Goal: Communication & Community: Answer question/provide support

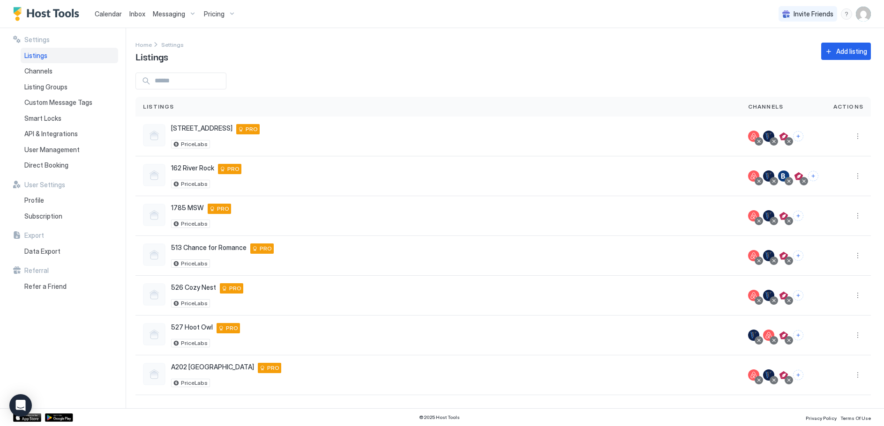
click at [223, 22] on button "Pricing" at bounding box center [219, 14] width 39 height 28
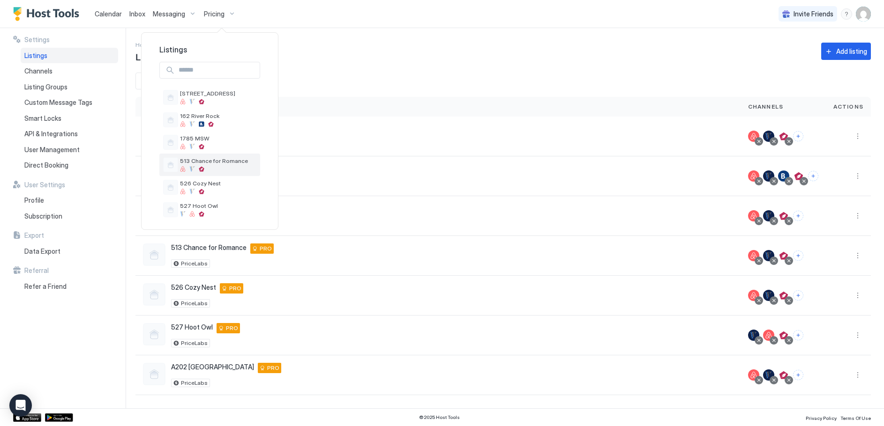
scroll to position [36, 0]
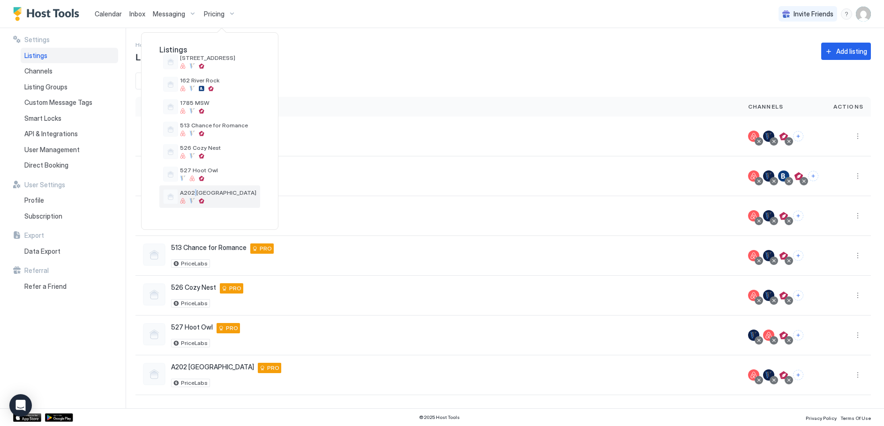
click at [193, 196] on span "A202 [GEOGRAPHIC_DATA]" at bounding box center [218, 192] width 76 height 7
click at [175, 197] on div at bounding box center [170, 196] width 15 height 15
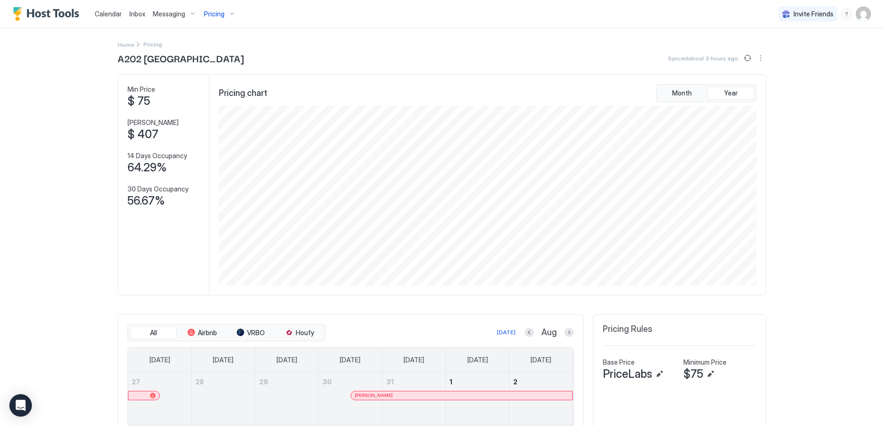
scroll to position [234, 0]
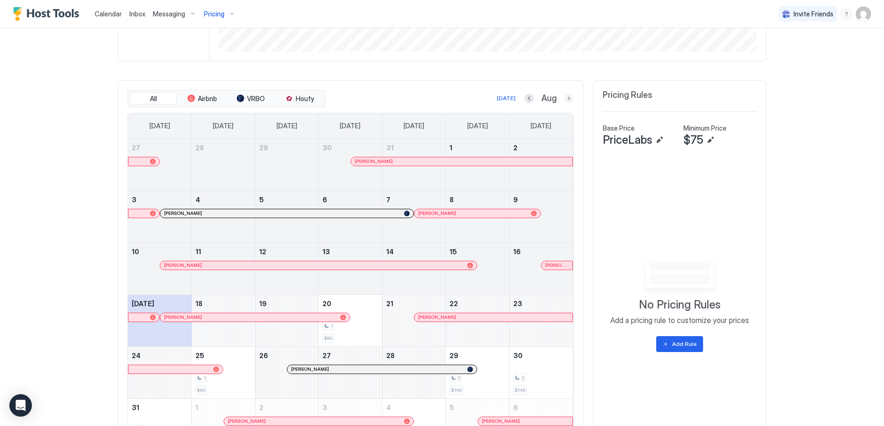
click at [564, 99] on button "Next month" at bounding box center [568, 98] width 9 height 9
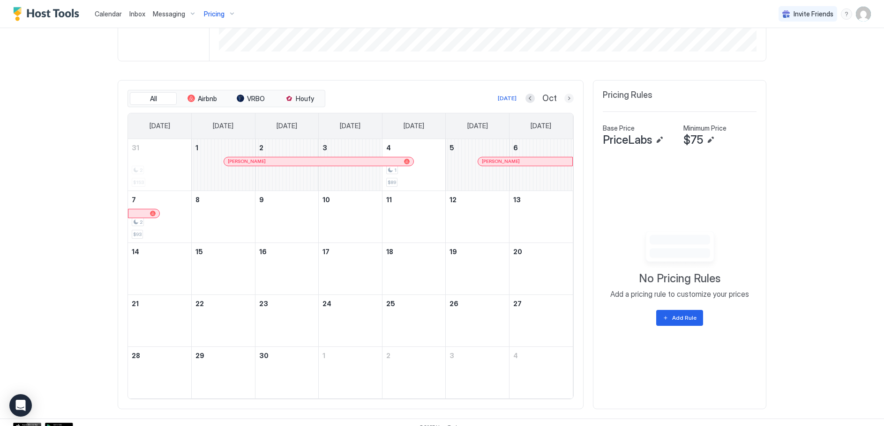
click at [564, 99] on button "Next month" at bounding box center [568, 98] width 9 height 9
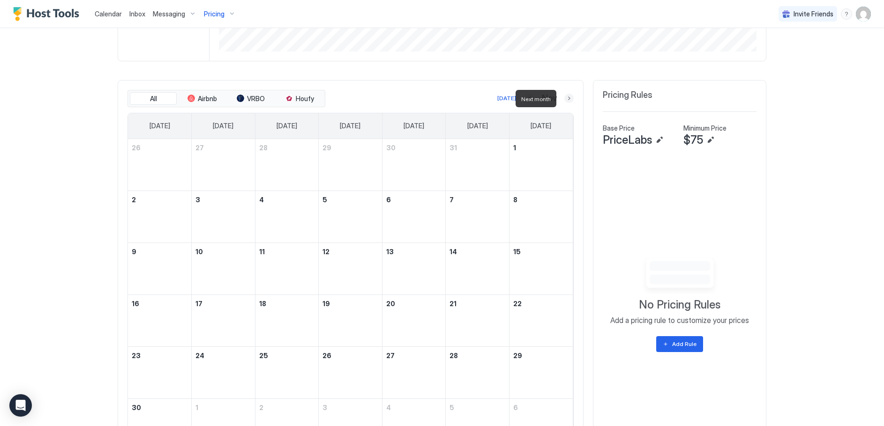
click at [564, 99] on button "Next month" at bounding box center [568, 98] width 9 height 9
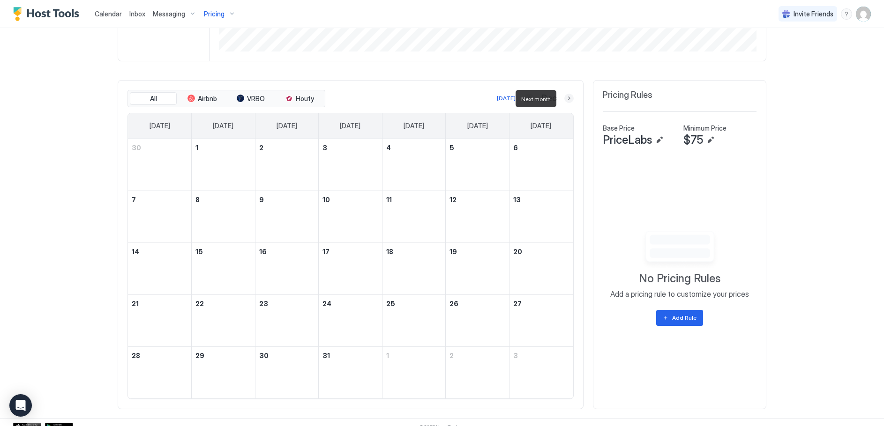
click at [564, 99] on button "Next month" at bounding box center [568, 98] width 9 height 9
drag, startPoint x: 564, startPoint y: 99, endPoint x: 537, endPoint y: 101, distance: 27.2
click at [564, 98] on button "Next month" at bounding box center [568, 98] width 9 height 9
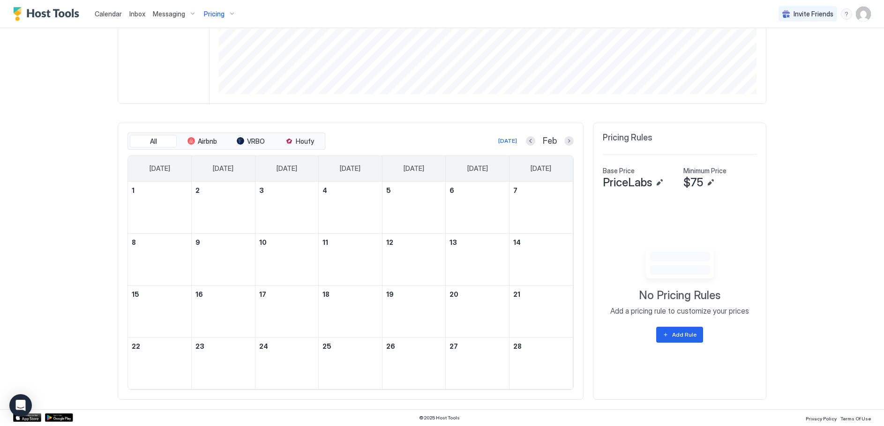
scroll to position [192, 0]
click at [568, 138] on button "Next month" at bounding box center [568, 140] width 9 height 9
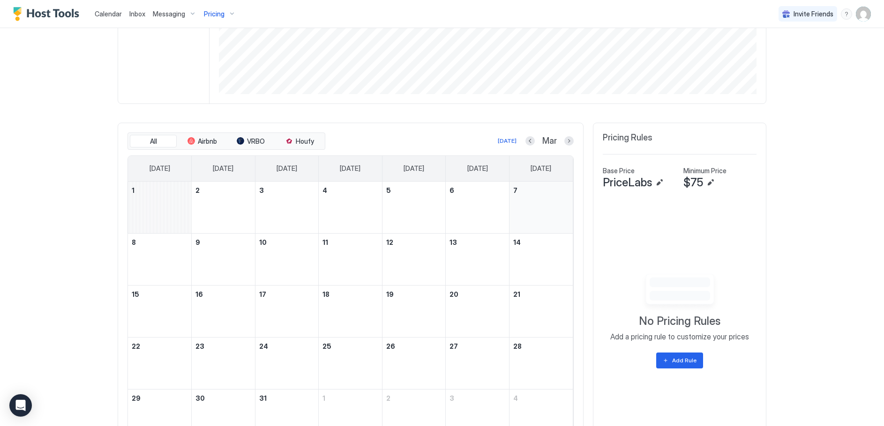
click at [566, 182] on div "March 7, 2026" at bounding box center [540, 208] width 63 height 52
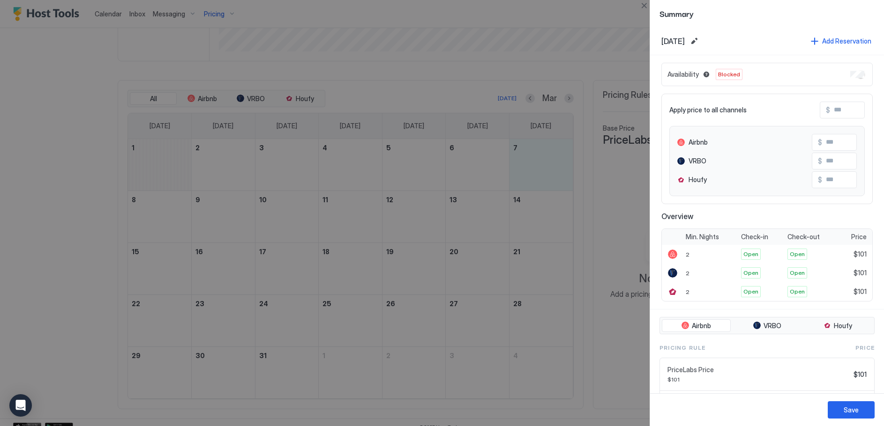
click at [563, 98] on div at bounding box center [442, 213] width 884 height 426
click at [646, 3] on button "Close" at bounding box center [643, 5] width 11 height 11
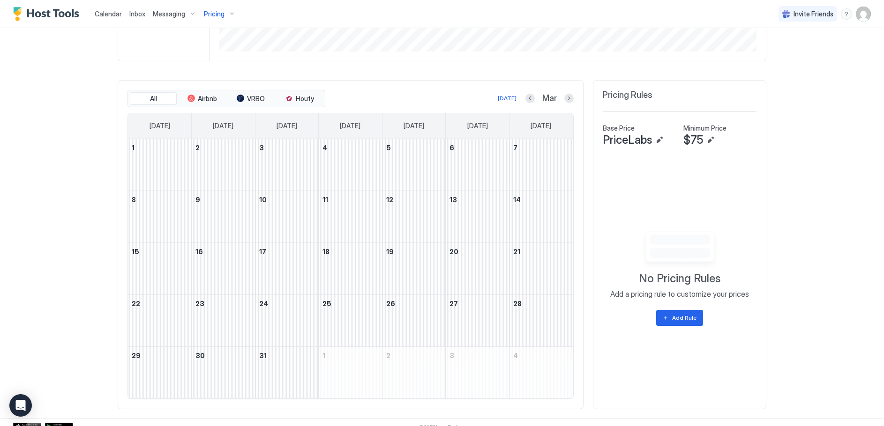
click at [564, 98] on button "Next month" at bounding box center [568, 98] width 9 height 9
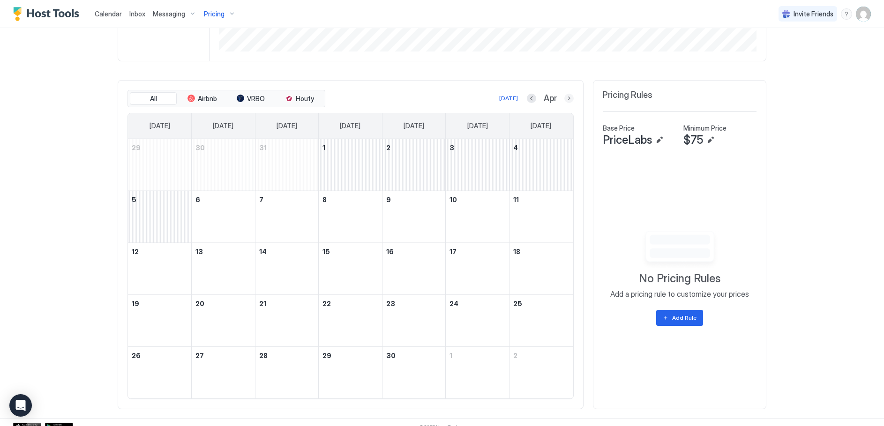
click at [564, 98] on button "Next month" at bounding box center [568, 98] width 9 height 9
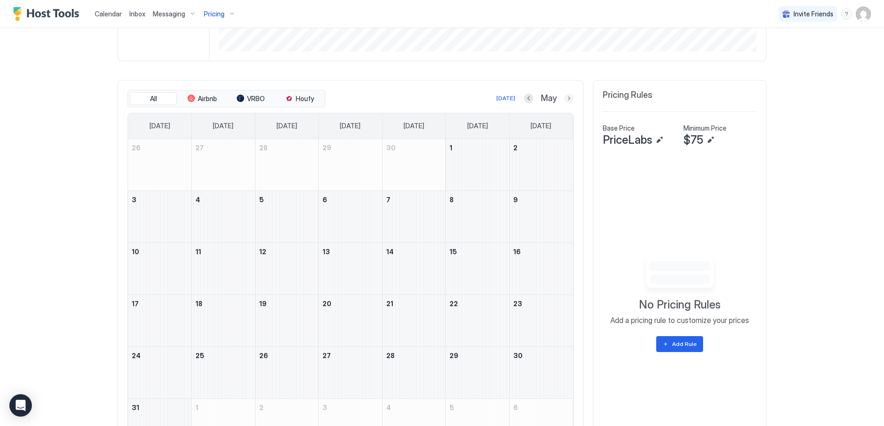
click at [565, 99] on button "Next month" at bounding box center [568, 98] width 9 height 9
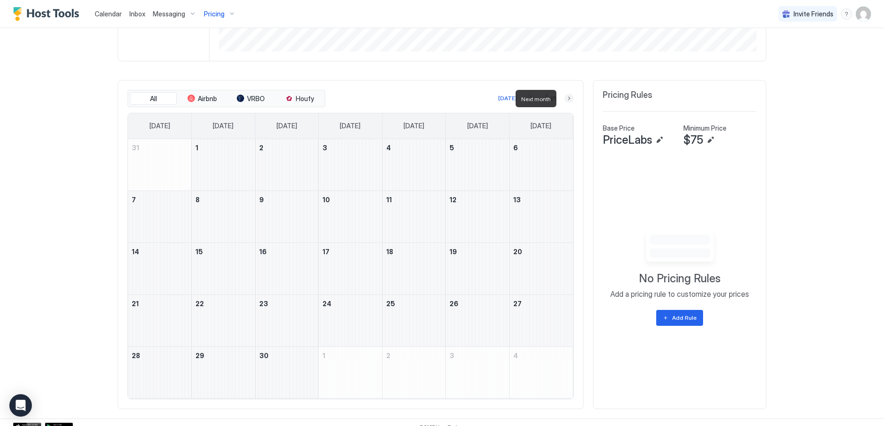
click at [565, 98] on button "Next month" at bounding box center [568, 98] width 9 height 9
click at [566, 98] on button "Next month" at bounding box center [568, 98] width 9 height 9
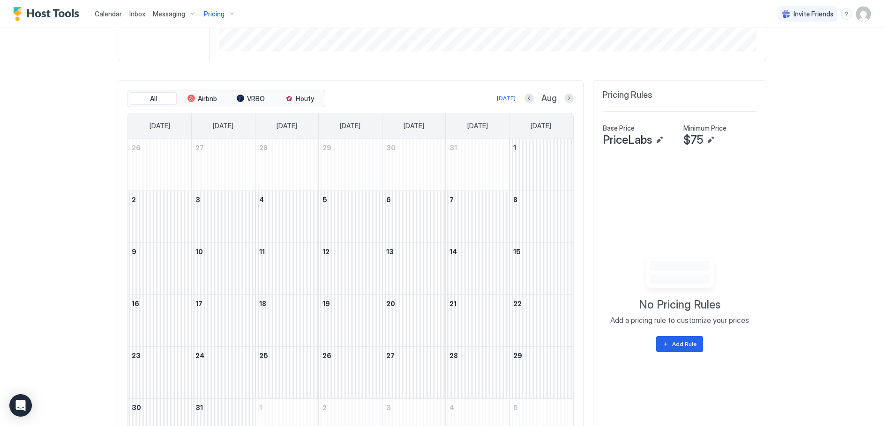
click at [111, 13] on span "Calendar" at bounding box center [108, 14] width 27 height 8
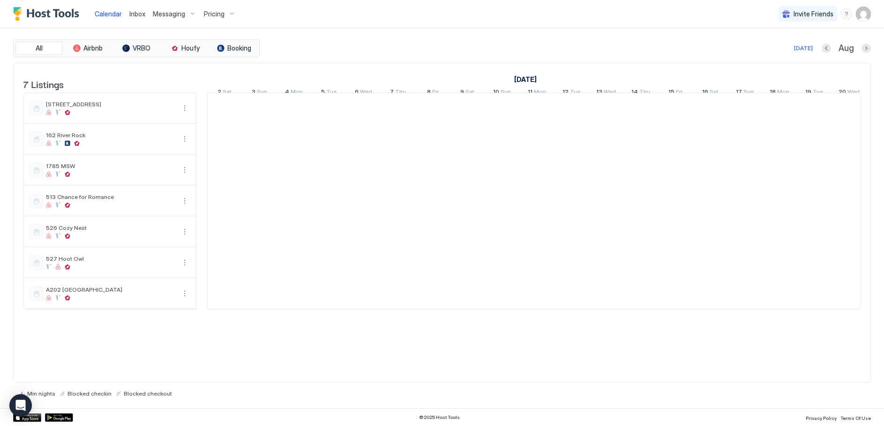
scroll to position [0, 521]
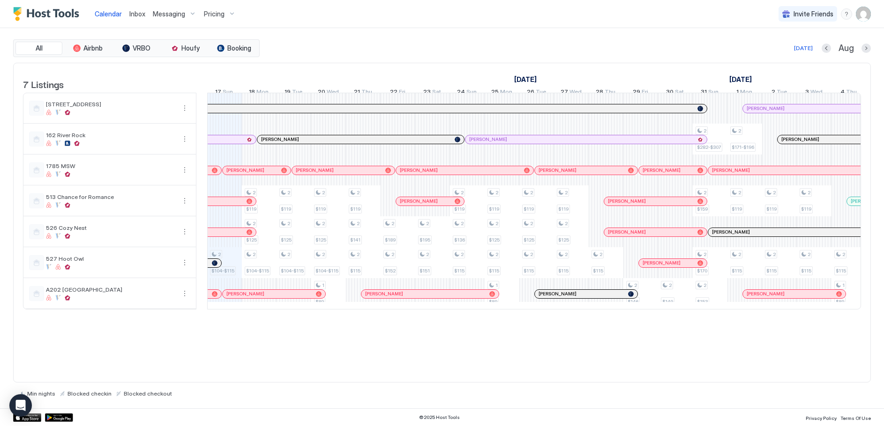
click at [137, 14] on span "Inbox" at bounding box center [137, 14] width 16 height 8
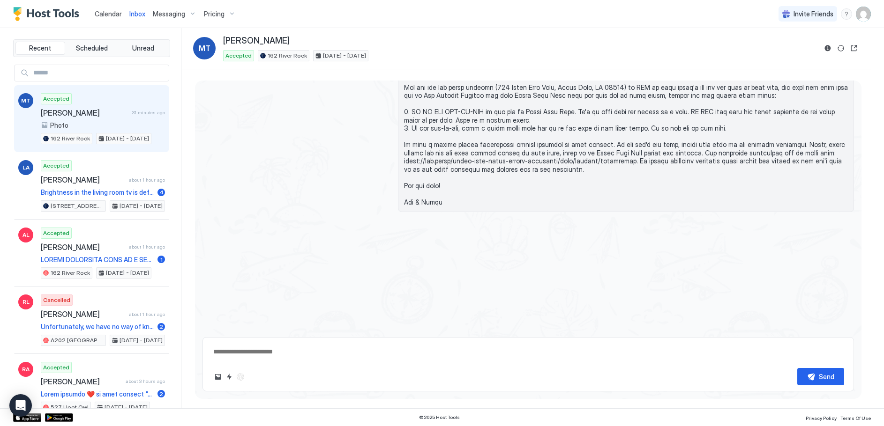
scroll to position [2402, 0]
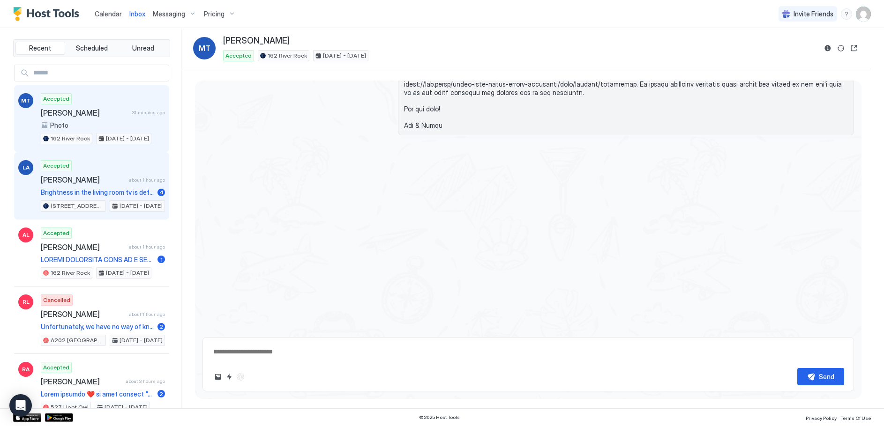
click at [58, 184] on div "Accepted [PERSON_NAME] about 1 hour ago Brightness in the living room tv is def…" at bounding box center [103, 186] width 124 height 52
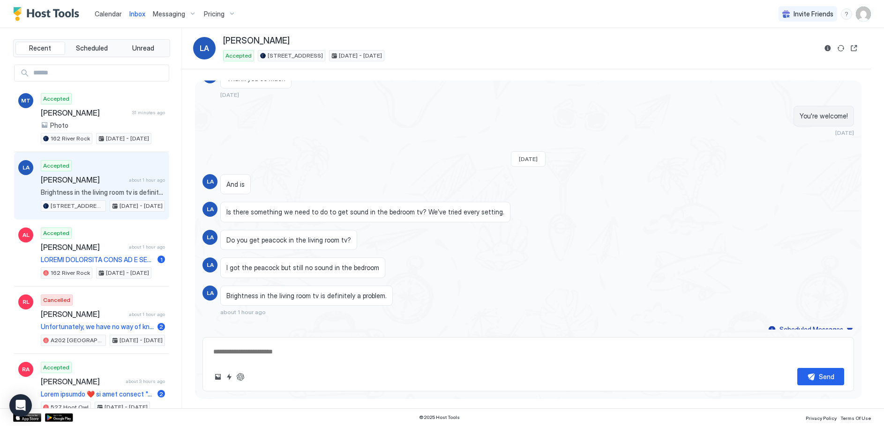
scroll to position [761, 0]
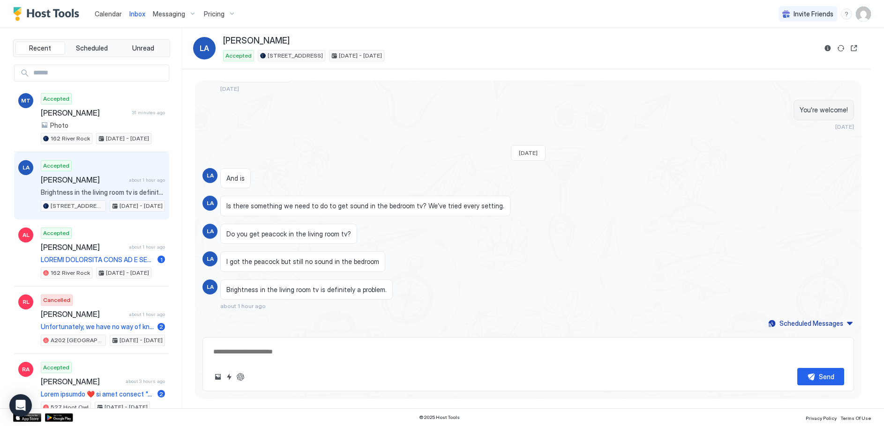
click at [263, 351] on textarea at bounding box center [528, 351] width 632 height 17
type textarea "*"
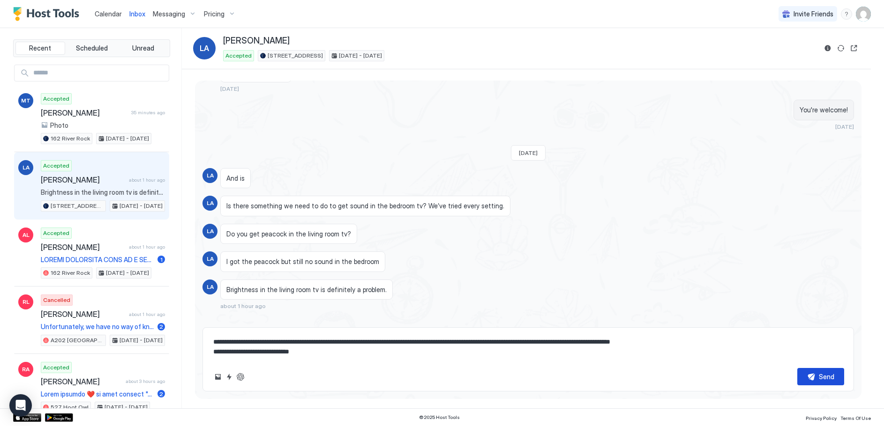
type textarea "**********"
click at [819, 374] on div "Send" at bounding box center [825, 377] width 15 height 10
